Goal: Task Accomplishment & Management: Use online tool/utility

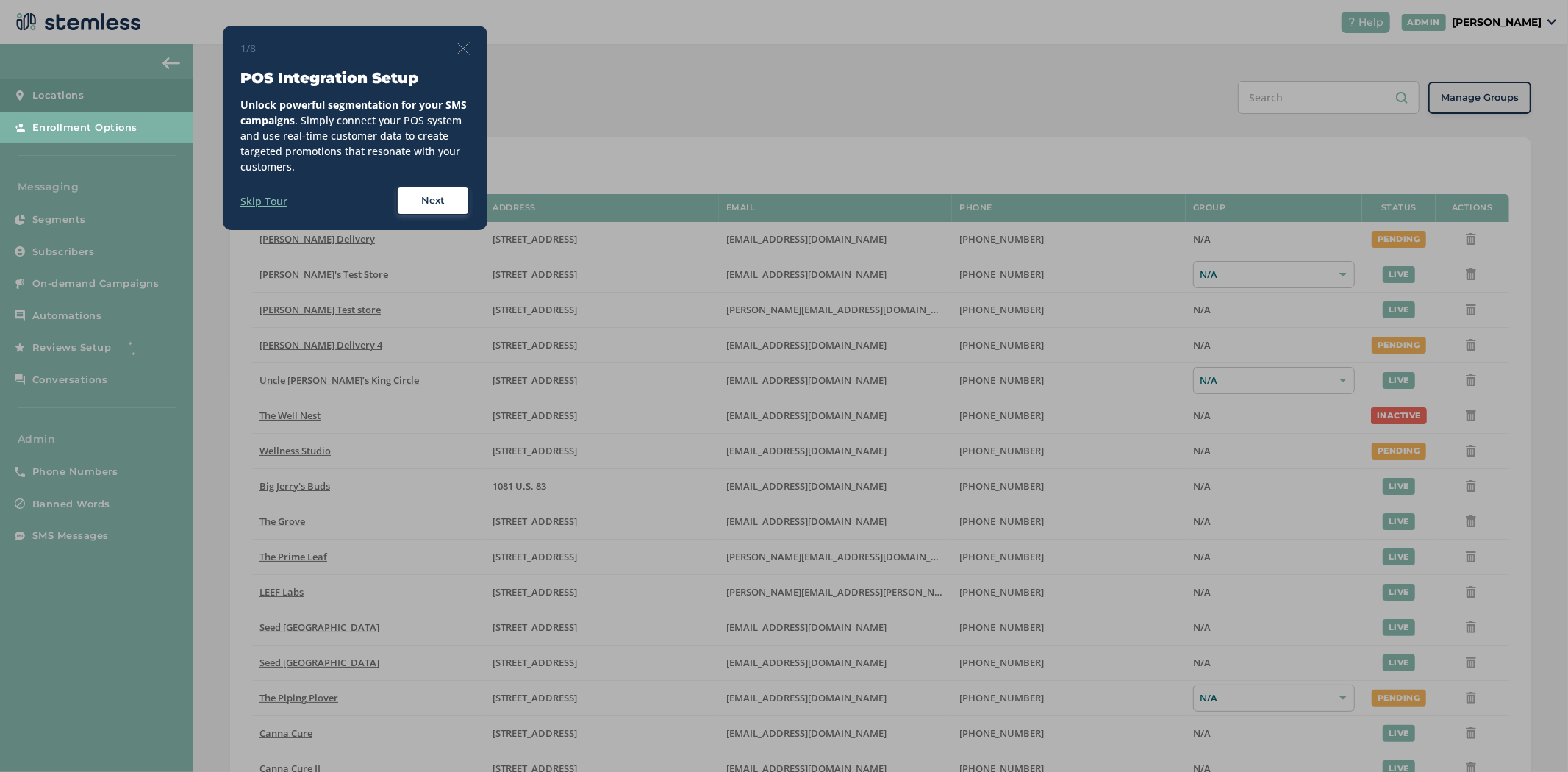
click at [461, 46] on img at bounding box center [463, 49] width 14 height 14
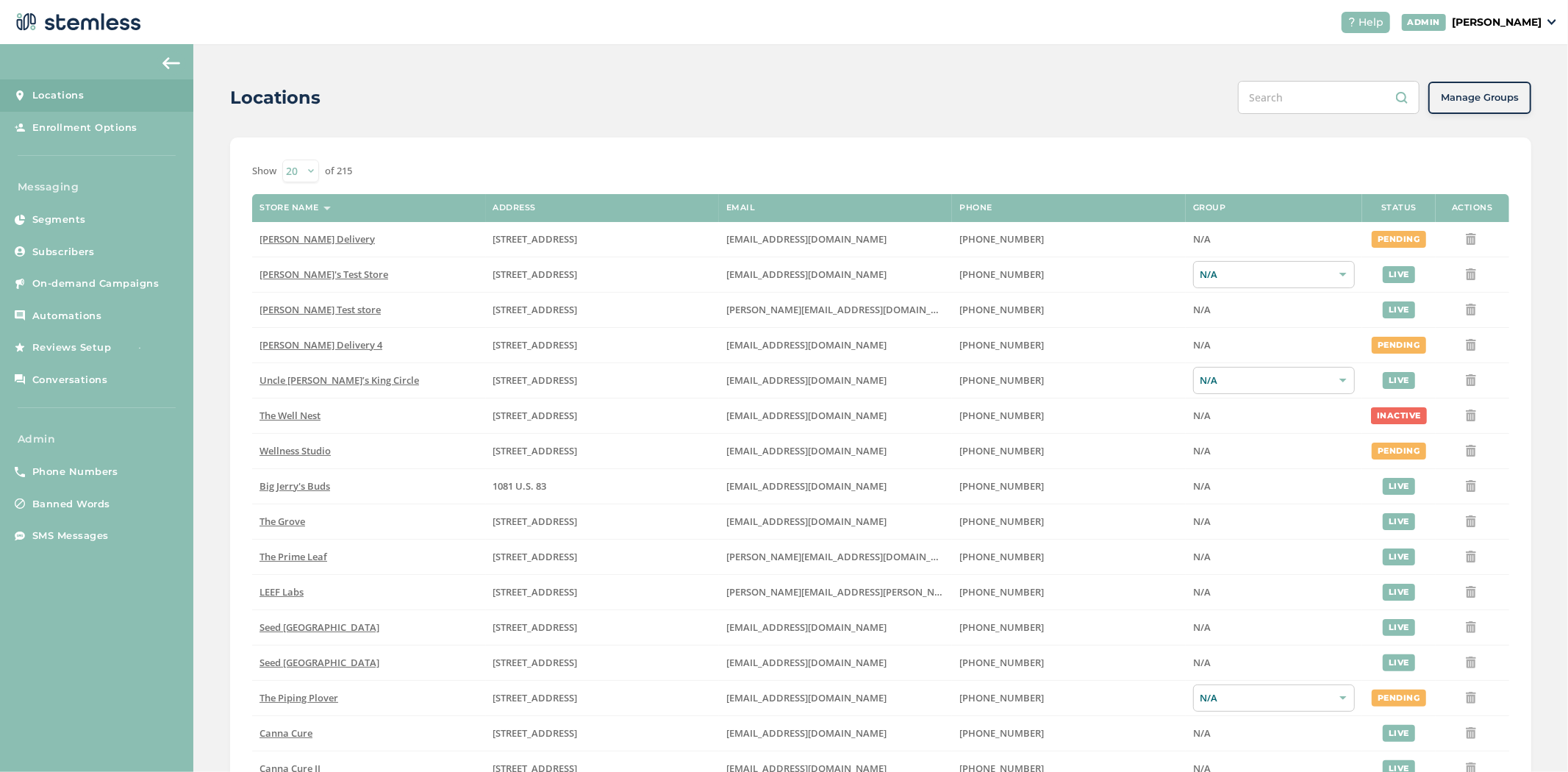
click at [1502, 20] on p "[PERSON_NAME]" at bounding box center [1496, 22] width 89 height 15
click at [1497, 101] on span "Impersonate" at bounding box center [1504, 107] width 72 height 14
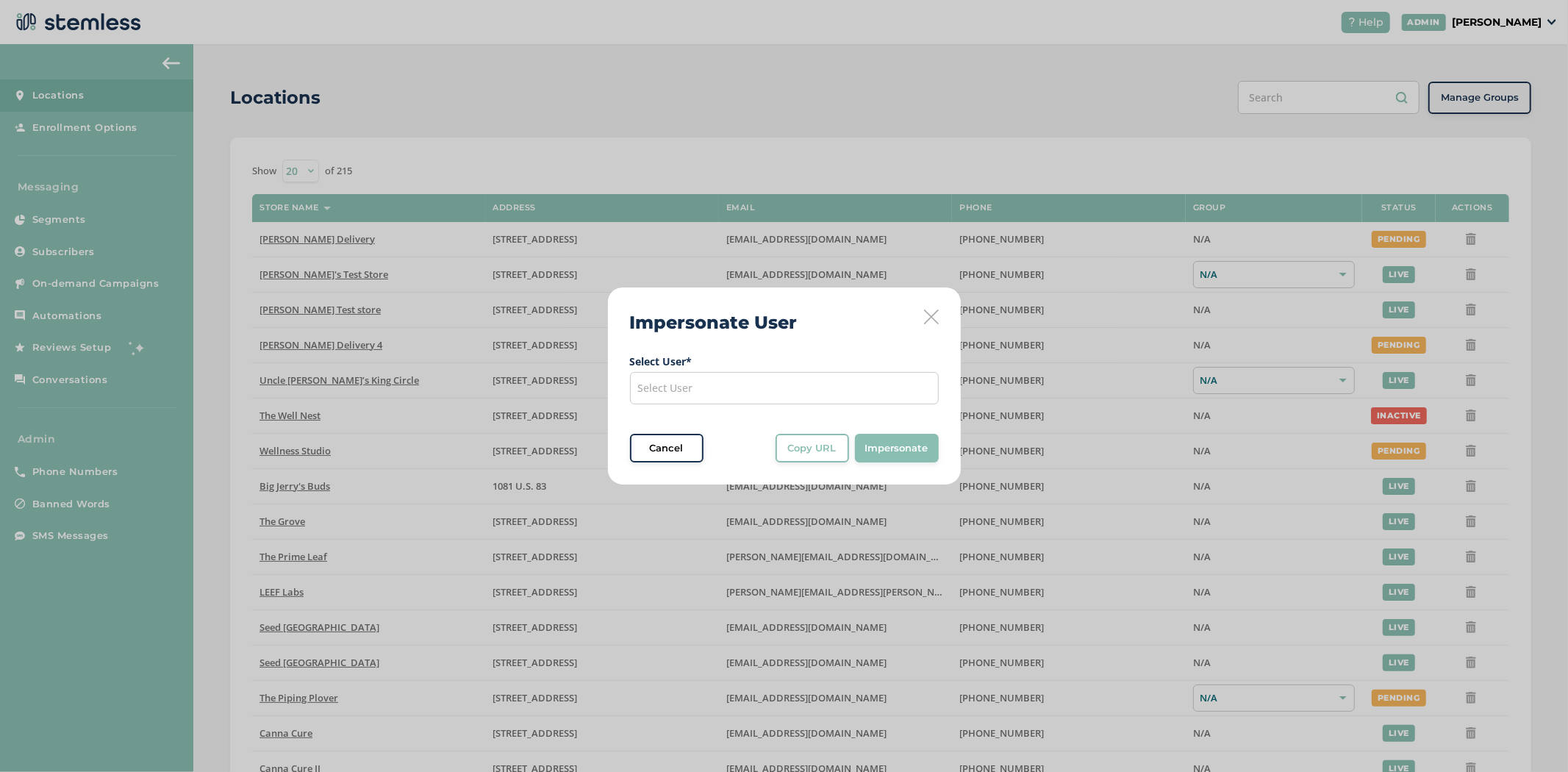
click at [767, 390] on div "Select User" at bounding box center [784, 389] width 309 height 32
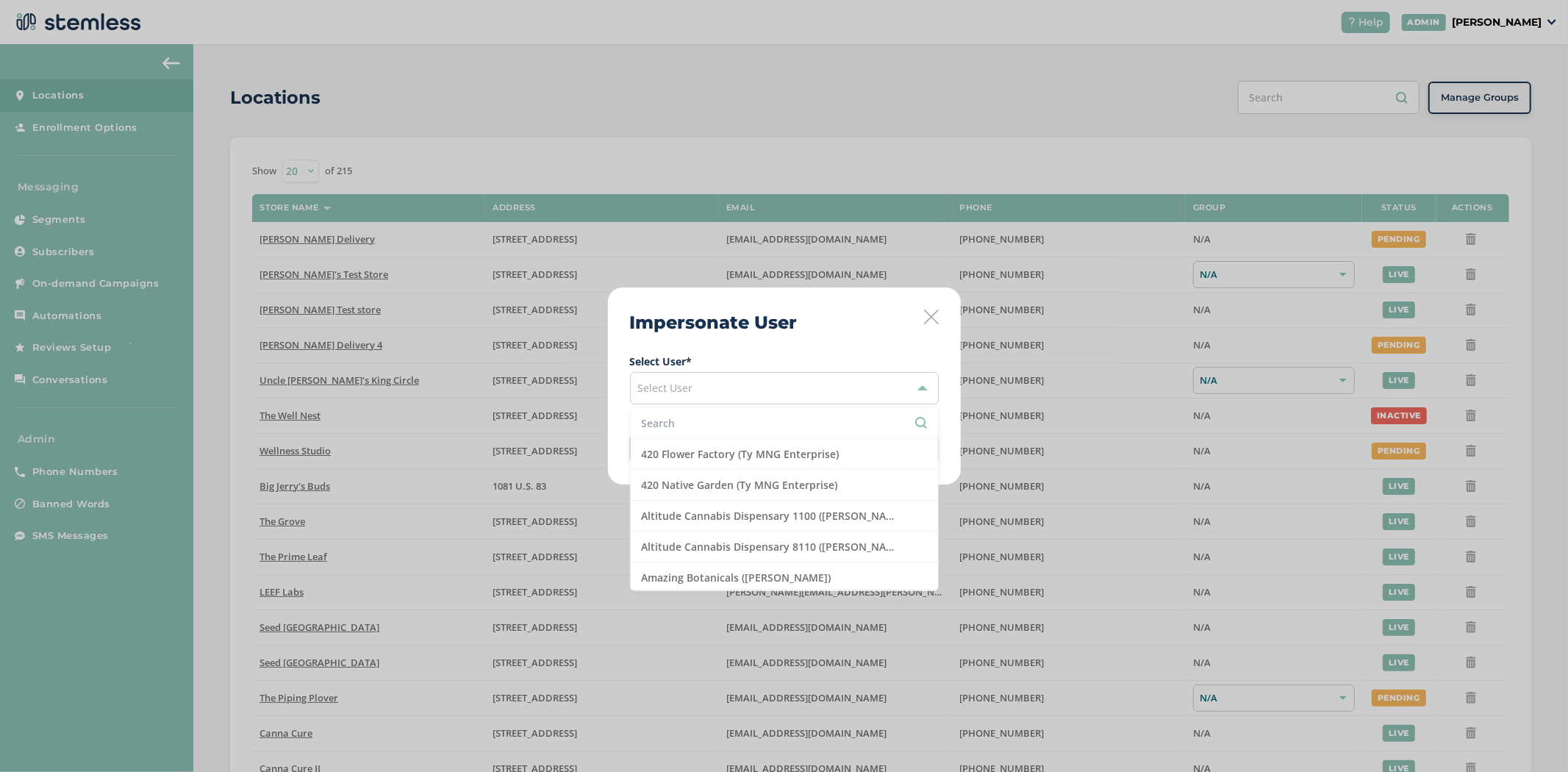
click at [717, 417] on input "text" at bounding box center [784, 423] width 285 height 15
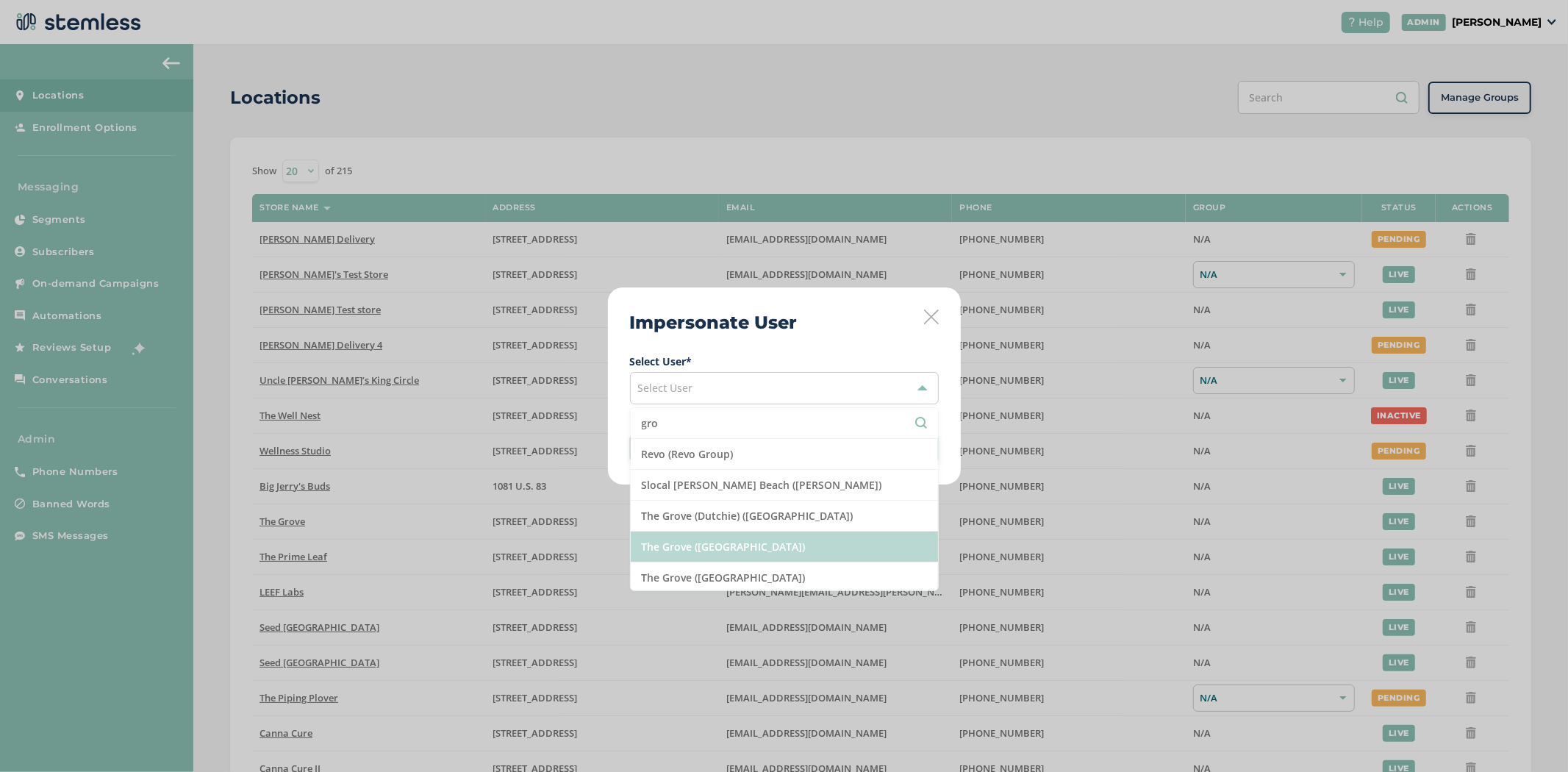
type input "gro"
click at [713, 542] on li "The Grove ([GEOGRAPHIC_DATA])" at bounding box center [784, 547] width 307 height 31
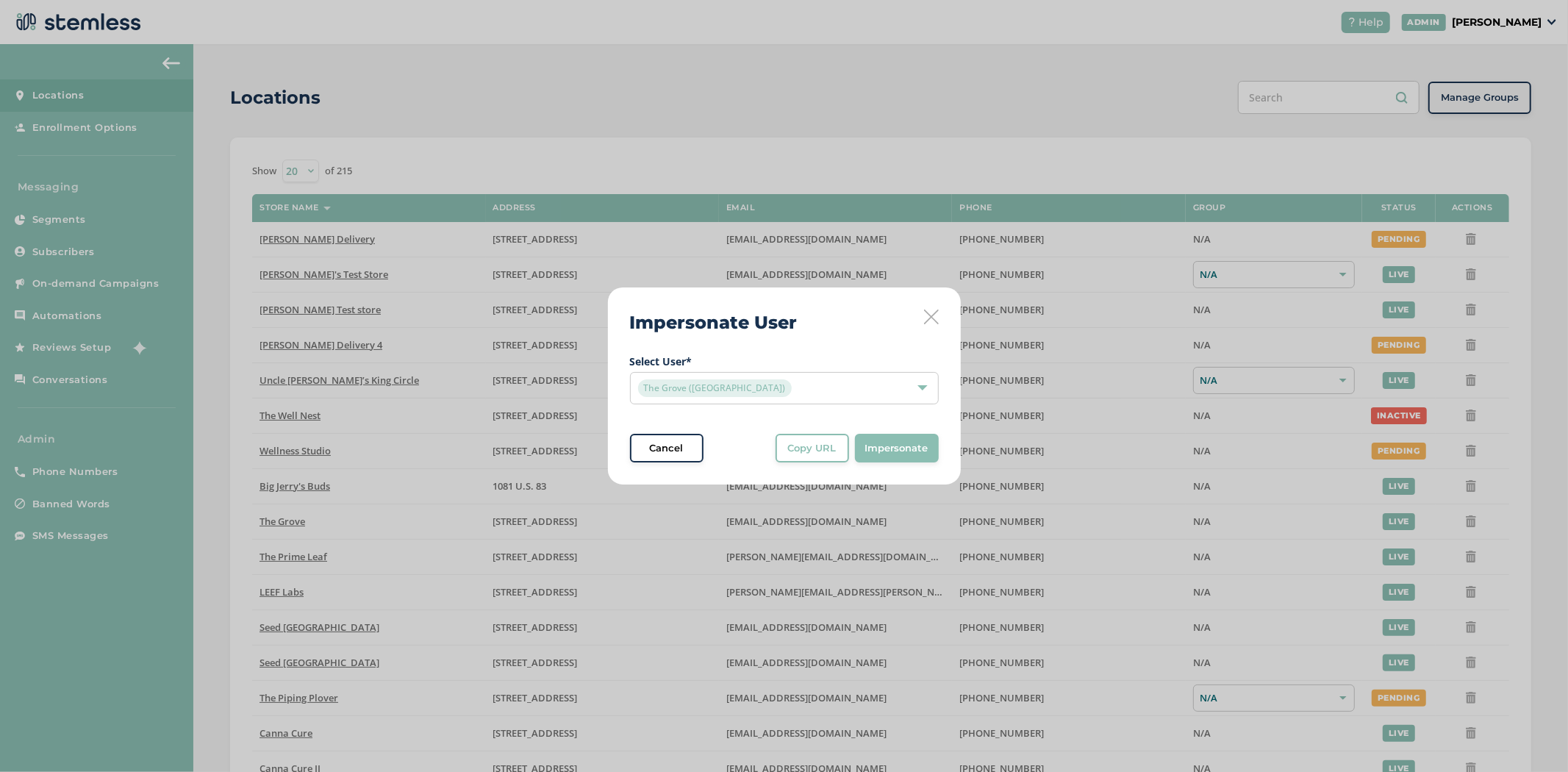
click at [876, 451] on span "Impersonate" at bounding box center [897, 448] width 63 height 14
